Goal: Navigation & Orientation: Find specific page/section

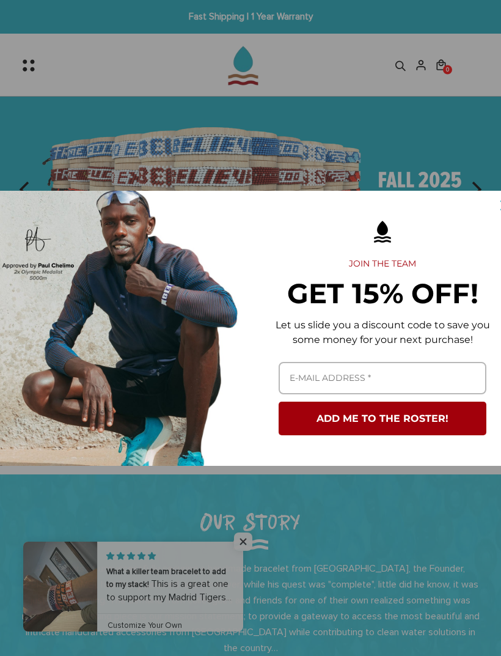
scroll to position [0, 5]
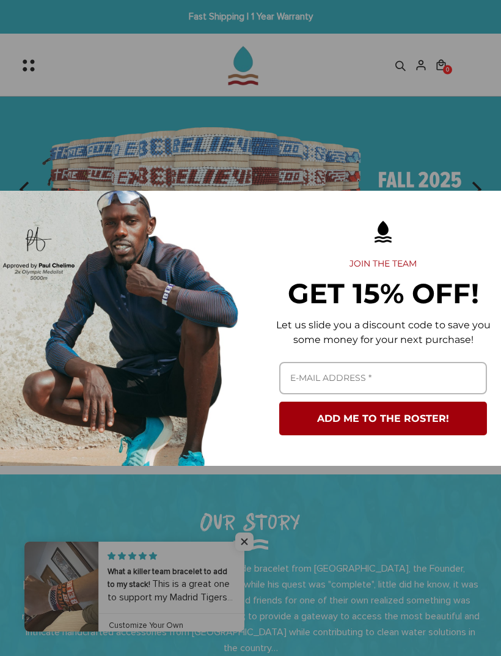
click at [425, 151] on div "Marketing offer form" at bounding box center [250, 328] width 501 height 656
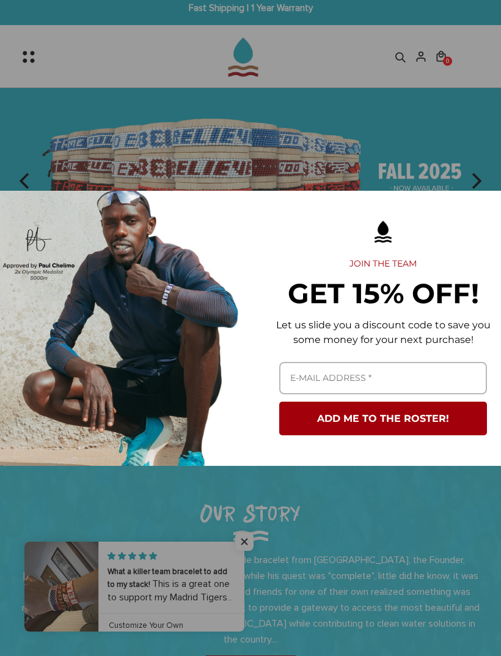
scroll to position [0, 0]
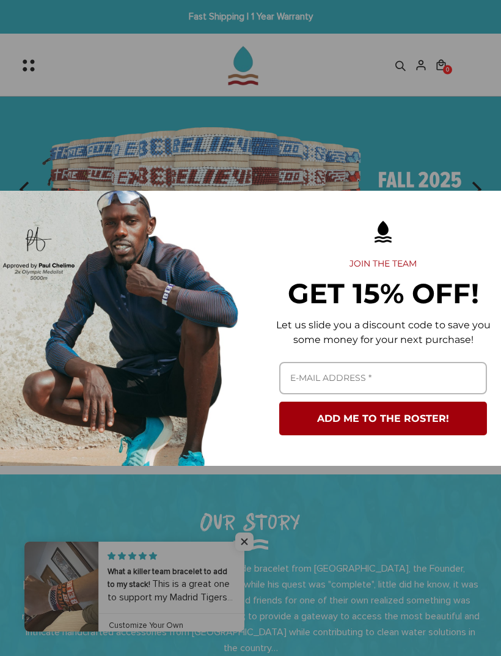
click at [62, 56] on div "Marketing offer form" at bounding box center [250, 328] width 501 height 656
click at [155, 57] on div "Marketing offer form" at bounding box center [250, 328] width 501 height 656
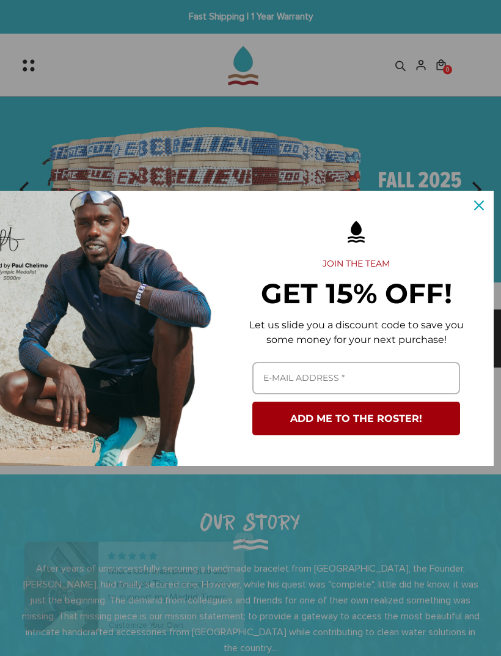
scroll to position [0, 32]
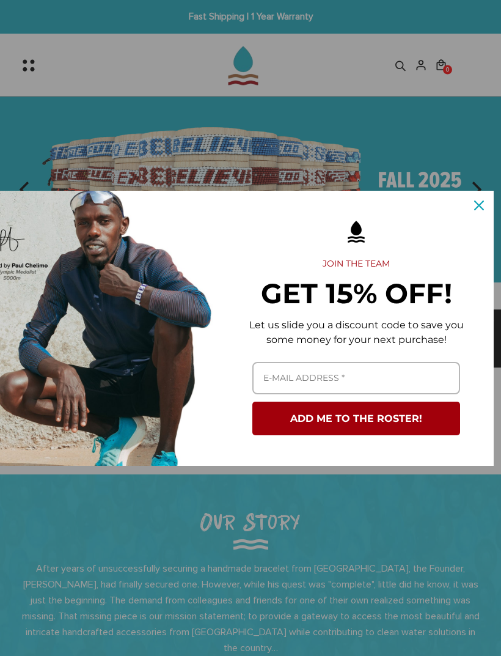
click at [484, 207] on div "Close" at bounding box center [480, 206] width 20 height 20
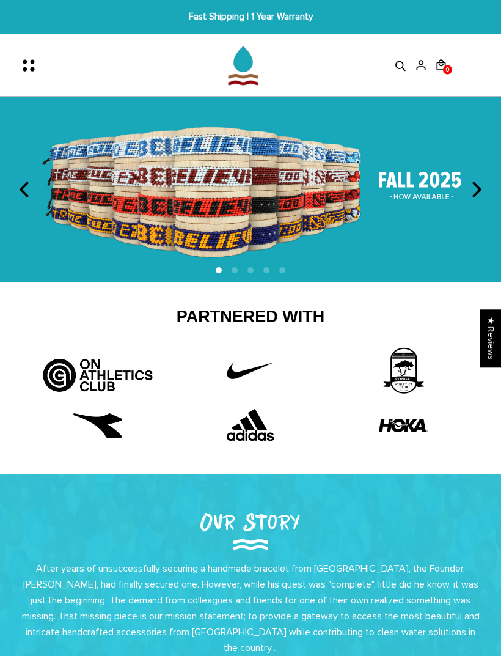
click at [39, 57] on icon "Menu" at bounding box center [33, 66] width 26 height 26
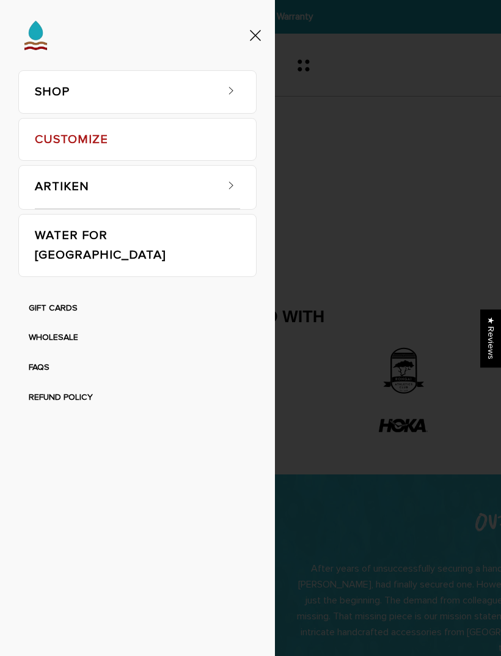
click at [46, 111] on link "SHOP" at bounding box center [125, 92] width 181 height 42
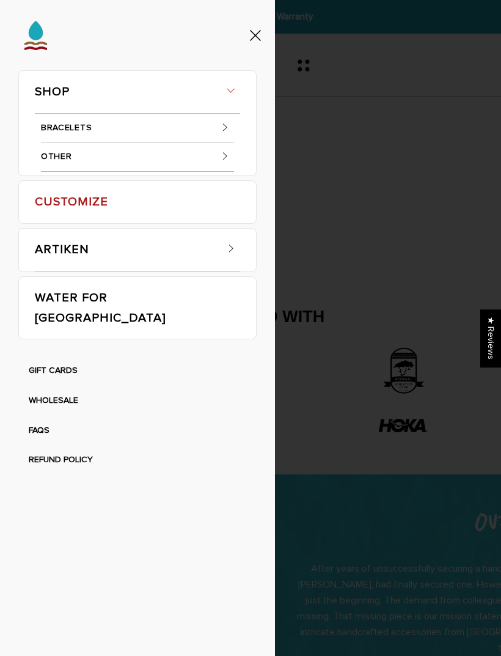
click at [52, 213] on link "CUSTOMIZE" at bounding box center [137, 202] width 205 height 42
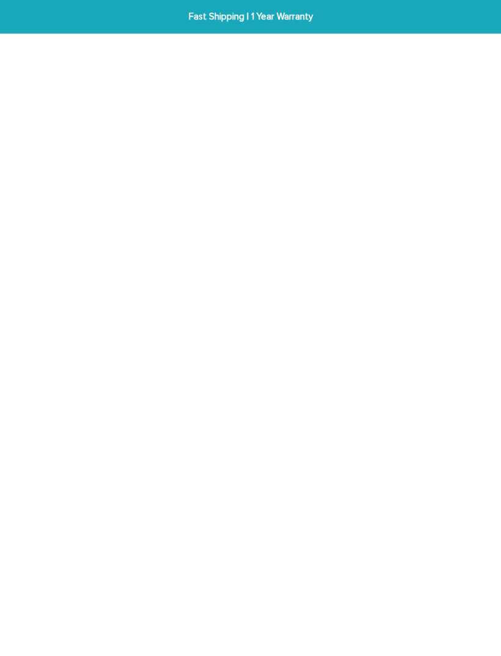
click at [47, 213] on div at bounding box center [200, 161] width 365 height 252
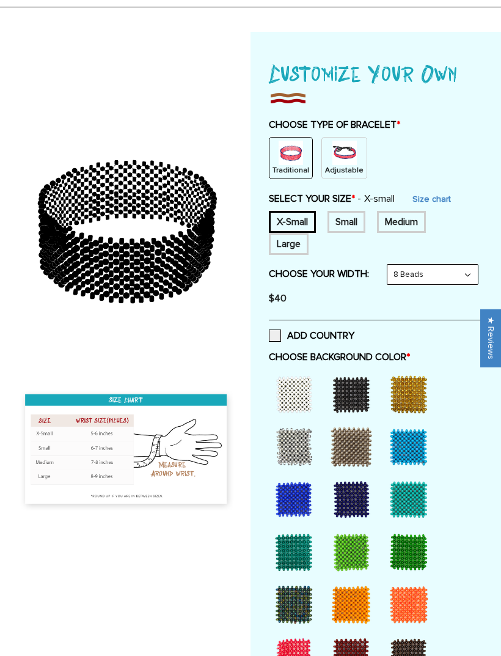
scroll to position [155, 0]
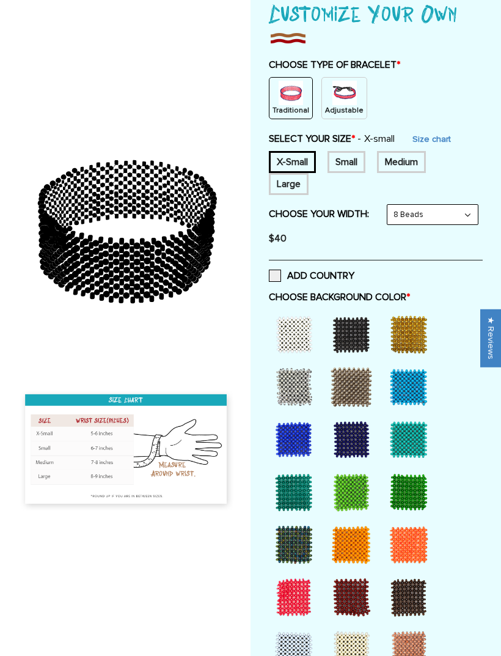
click at [308, 453] on div at bounding box center [294, 440] width 49 height 49
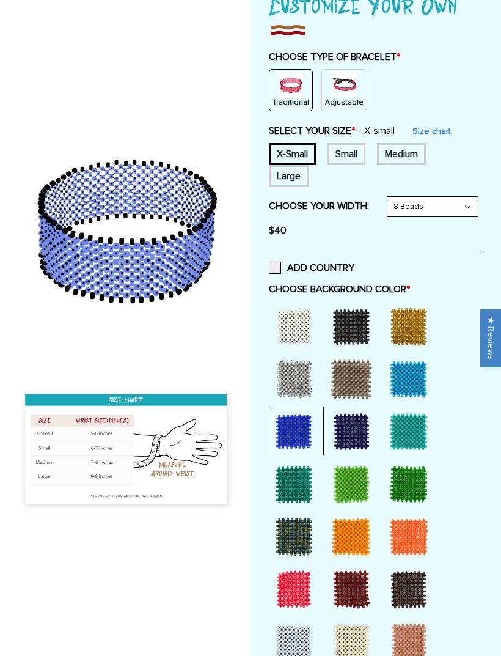
scroll to position [0, 0]
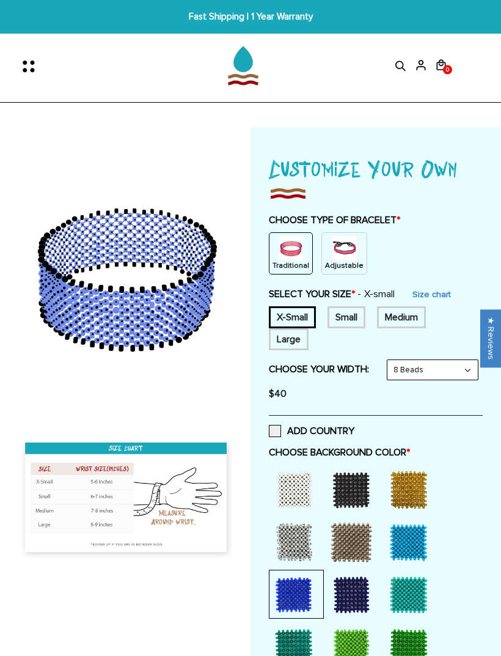
click at [29, 66] on icon "Menu" at bounding box center [33, 66] width 26 height 26
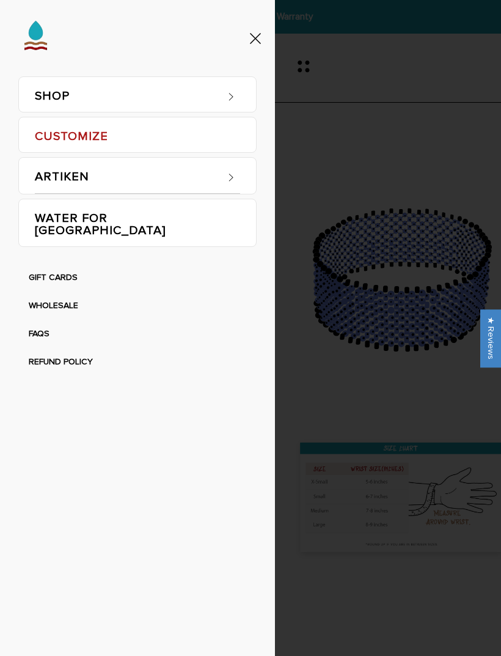
click at [40, 95] on link "SHOP" at bounding box center [125, 94] width 181 height 35
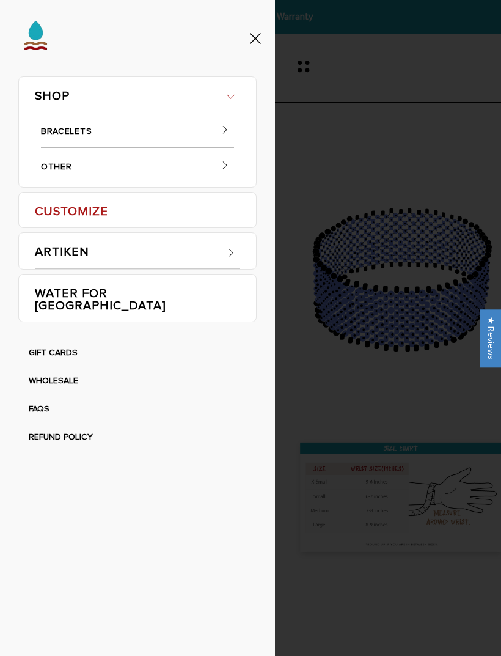
click at [45, 132] on link "BRACELETS" at bounding box center [137, 129] width 193 height 35
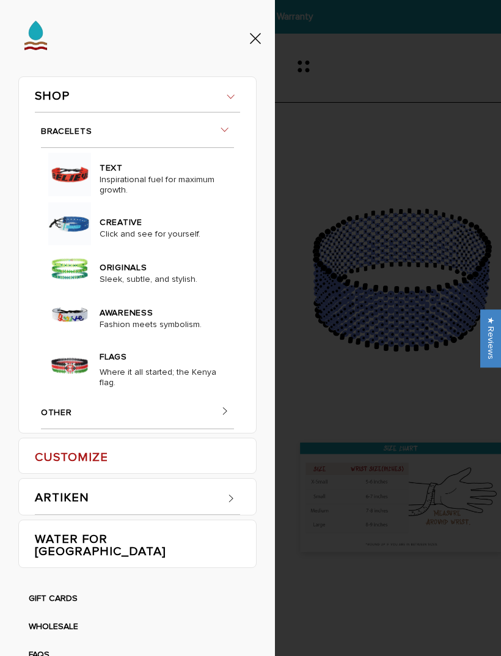
click at [89, 245] on img at bounding box center [69, 223] width 43 height 43
click at [144, 229] on link "CREATIVE" at bounding box center [160, 216] width 121 height 25
click at [133, 229] on link "CREATIVE" at bounding box center [160, 216] width 121 height 25
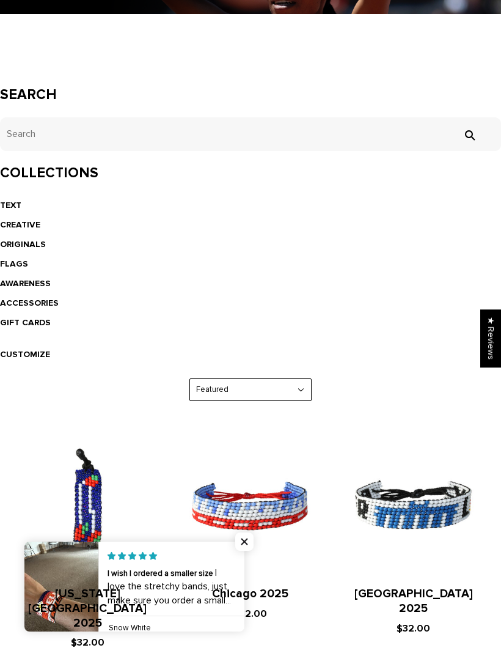
scroll to position [213, 0]
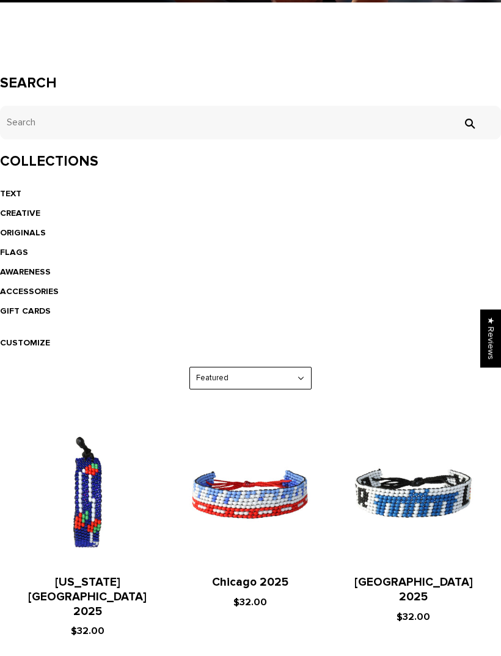
click at [13, 230] on link "ORIGINALS" at bounding box center [23, 232] width 46 height 10
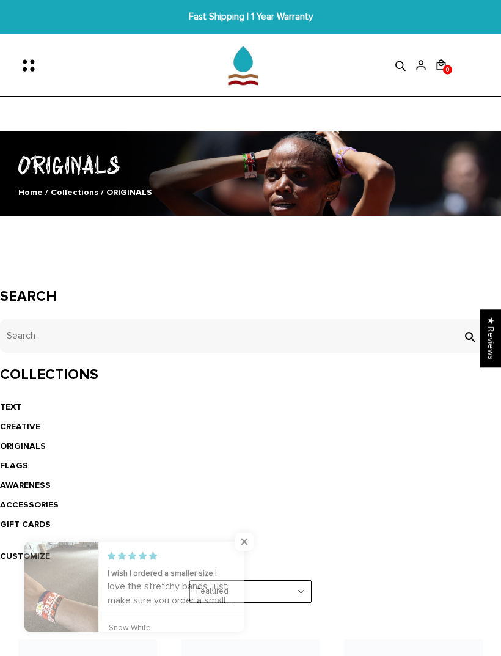
click at [15, 402] on link "TEXT" at bounding box center [10, 407] width 21 height 10
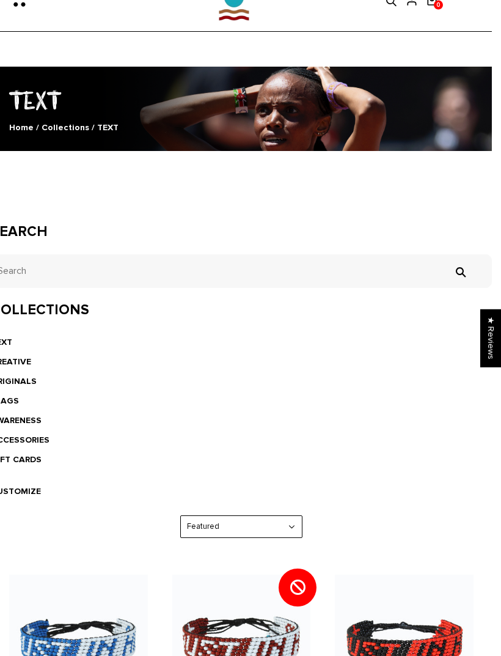
scroll to position [0, 9]
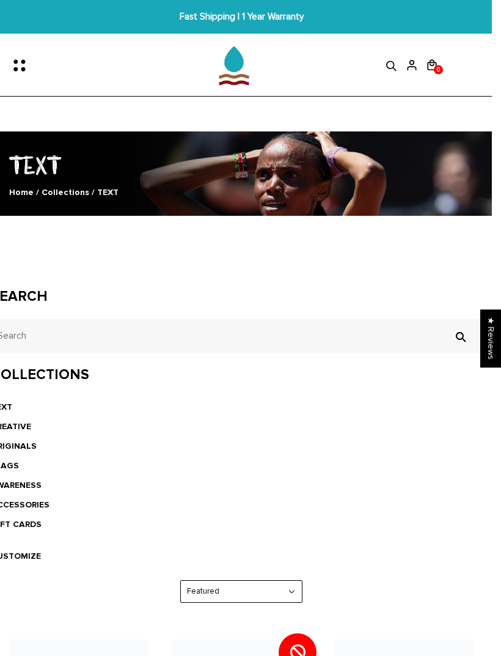
click at [16, 67] on icon "Menu" at bounding box center [15, 69] width 4 height 4
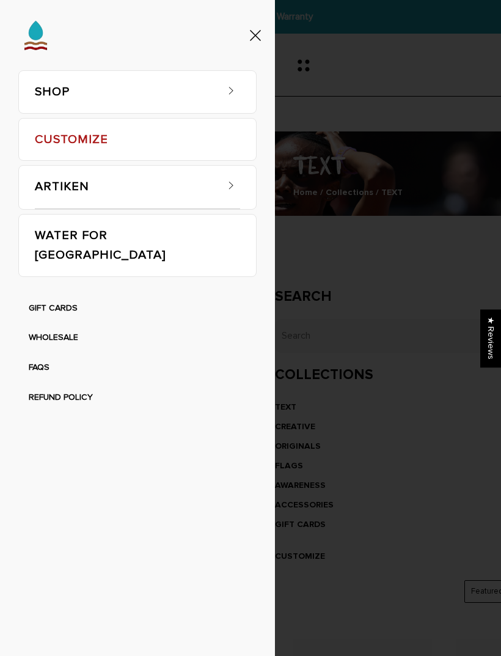
click at [24, 353] on li "FAQS" at bounding box center [138, 368] width 234 height 30
click at [51, 97] on link "SHOP" at bounding box center [125, 92] width 181 height 42
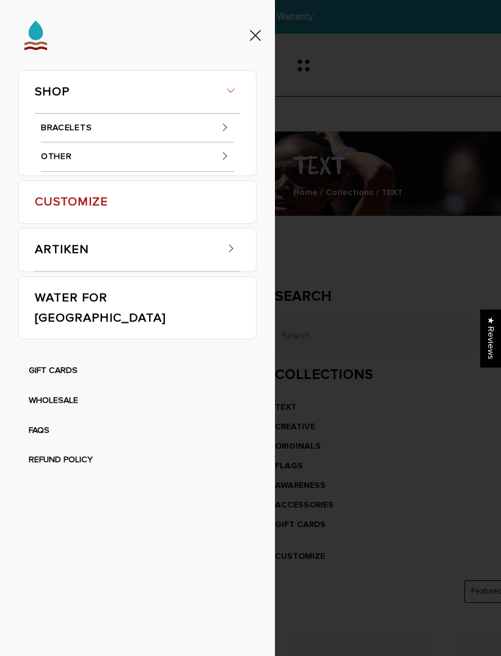
click at [46, 157] on link "OTHER" at bounding box center [137, 156] width 193 height 29
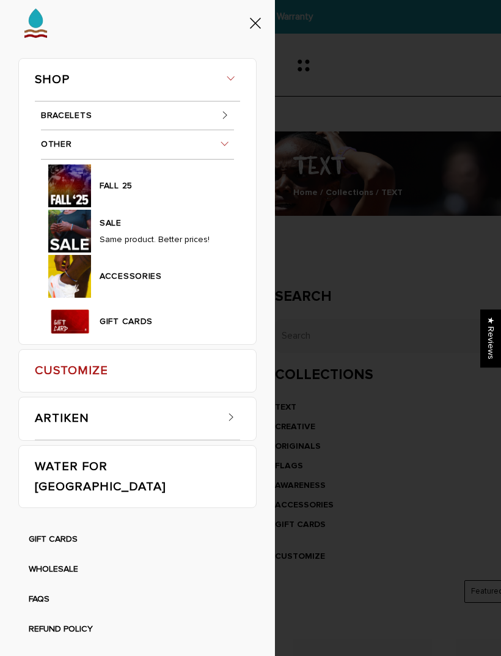
scroll to position [334, 0]
